Goal: Task Accomplishment & Management: Manage account settings

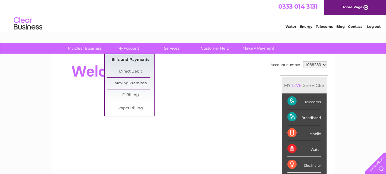
click at [125, 56] on link "Bills and Payments" at bounding box center [130, 59] width 47 height 11
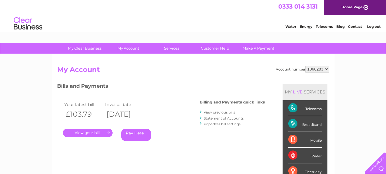
click at [91, 133] on link "." at bounding box center [88, 132] width 50 height 8
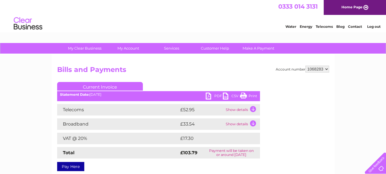
click at [209, 96] on link "PDF" at bounding box center [214, 96] width 17 height 8
click at [371, 27] on link "Log out" at bounding box center [373, 26] width 13 height 4
